Goal: Navigation & Orientation: Find specific page/section

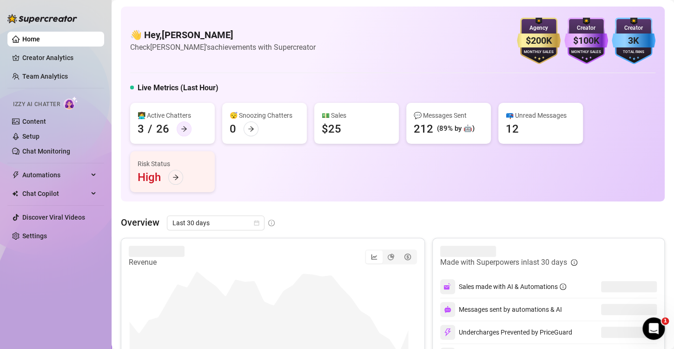
click at [182, 132] on div at bounding box center [184, 128] width 15 height 15
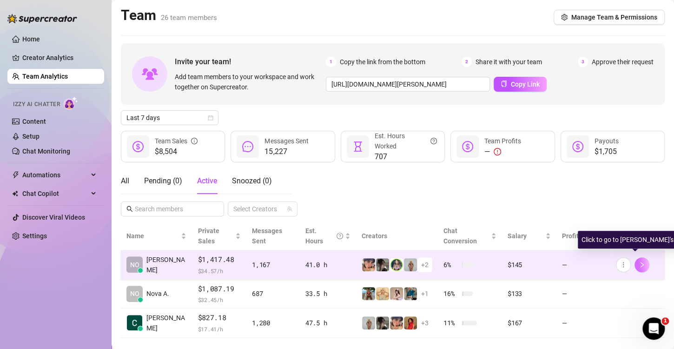
click at [637, 258] on button "button" at bounding box center [642, 264] width 15 height 15
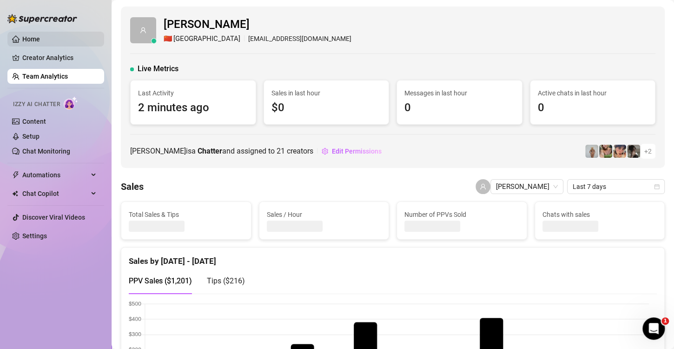
click at [40, 39] on link "Home" at bounding box center [31, 38] width 18 height 7
